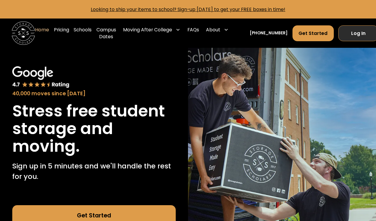
click at [291, 31] on link "Log In" at bounding box center [358, 33] width 40 height 16
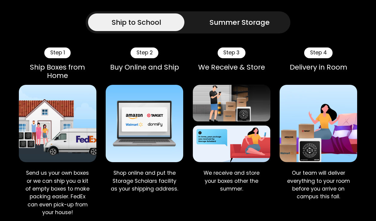
scroll to position [240, 0]
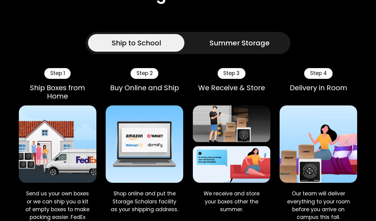
click at [225, 46] on div "Summer Storage" at bounding box center [239, 43] width 60 height 10
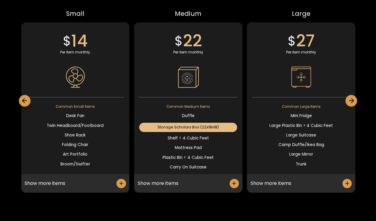
scroll to position [1391, 0]
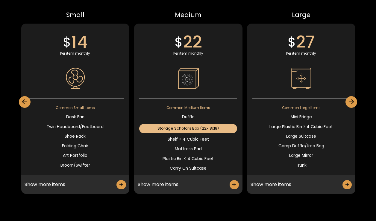
click at [349, 100] on icon "next slide" at bounding box center [350, 101] width 7 height 7
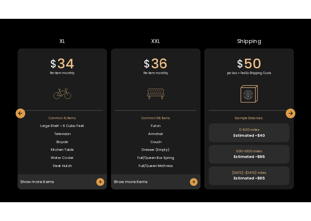
scroll to position [1356, 0]
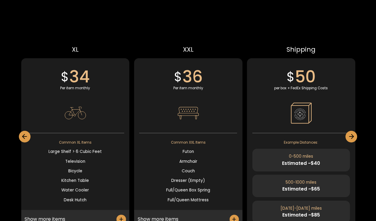
click at [142, 30] on div "Small $ 14 Per item monthly Common Small Items Desk Fan Twin Headboard/Footboar…" at bounding box center [188, 137] width 338 height 223
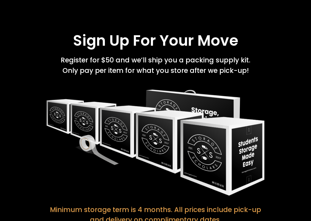
scroll to position [990, 0]
